Goal: Find specific page/section

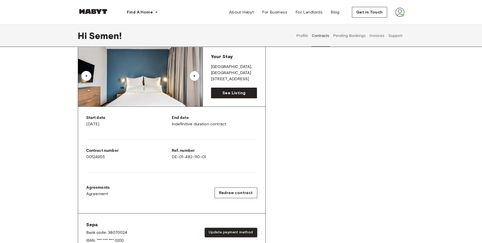
scroll to position [33, 0]
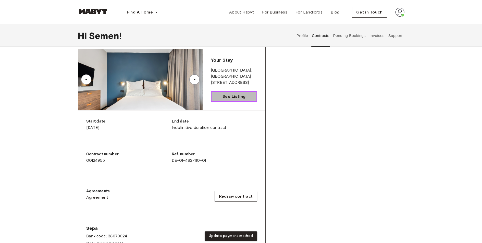
click at [234, 91] on link "See Listing" at bounding box center [234, 96] width 46 height 11
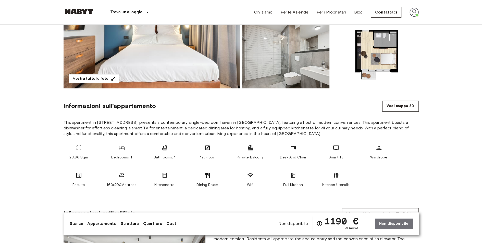
scroll to position [114, 0]
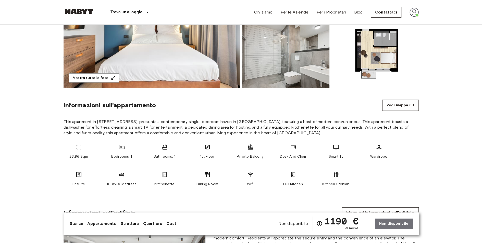
click at [393, 106] on button "Vedi mappa 3D" at bounding box center [400, 105] width 36 height 11
click at [406, 108] on button "Vedi mappa 3D" at bounding box center [400, 105] width 36 height 11
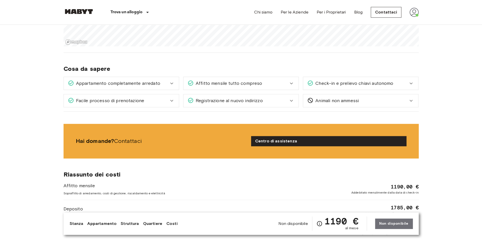
scroll to position [381, 0]
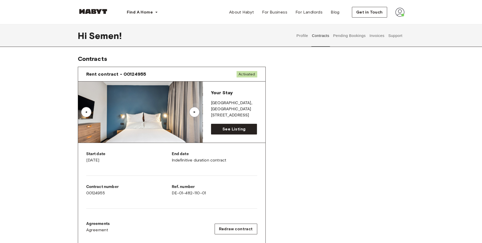
click at [375, 38] on button "Invoices" at bounding box center [377, 35] width 16 height 22
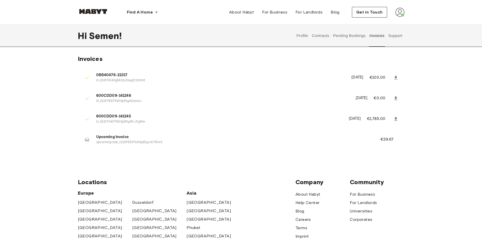
click at [345, 36] on button "Pending Bookings" at bounding box center [349, 35] width 34 height 22
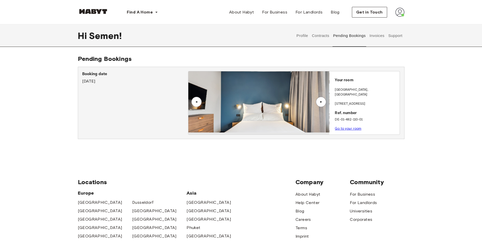
click at [317, 36] on button "Contracts" at bounding box center [320, 35] width 19 height 22
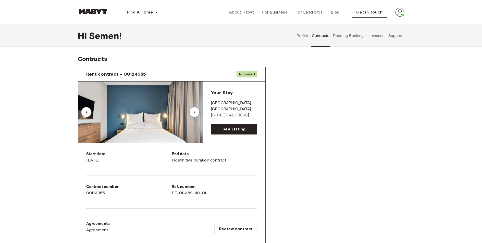
click at [298, 38] on button "Profile" at bounding box center [302, 35] width 13 height 22
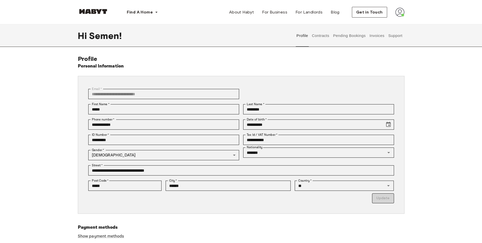
click at [321, 37] on button "Contracts" at bounding box center [320, 35] width 19 height 22
